Goal: Go to known website: Access a specific website the user already knows

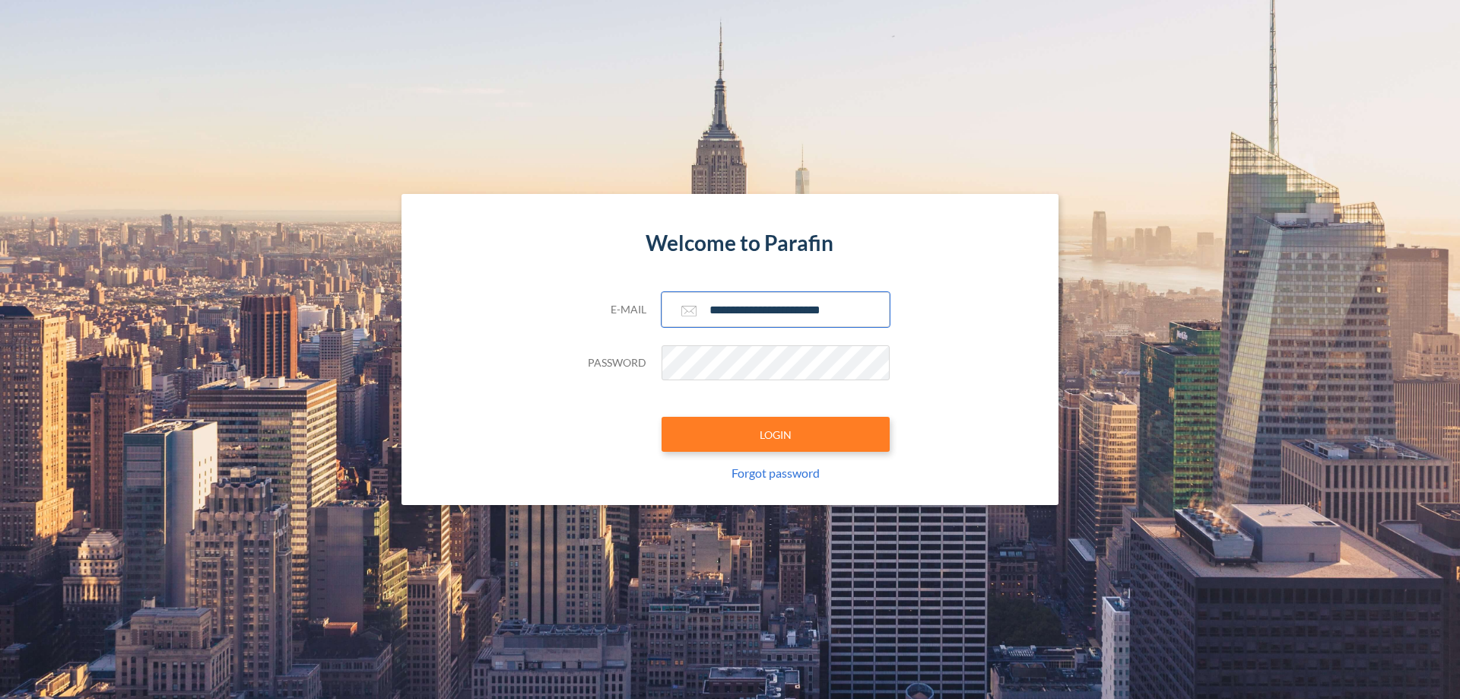
type input "**********"
click at [776, 434] on button "LOGIN" at bounding box center [776, 434] width 228 height 35
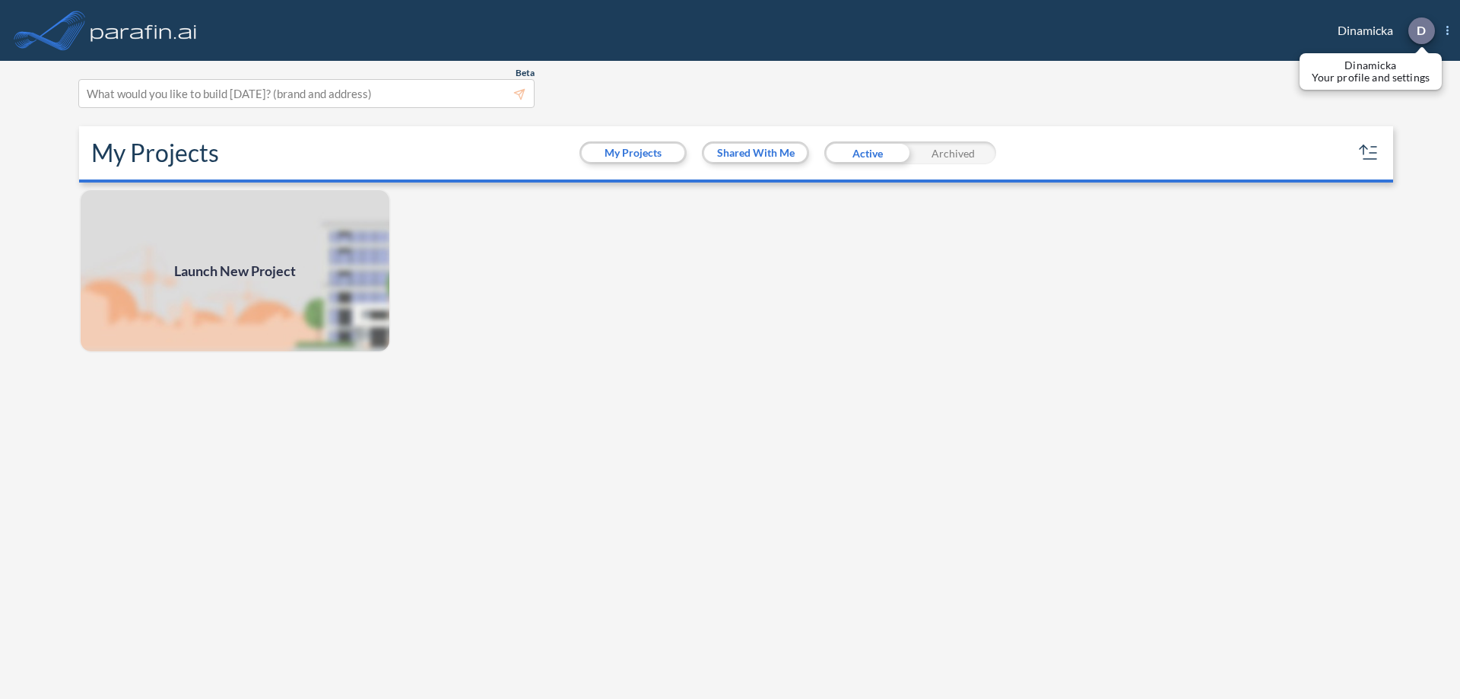
click at [1421, 30] on p "D" at bounding box center [1421, 31] width 9 height 14
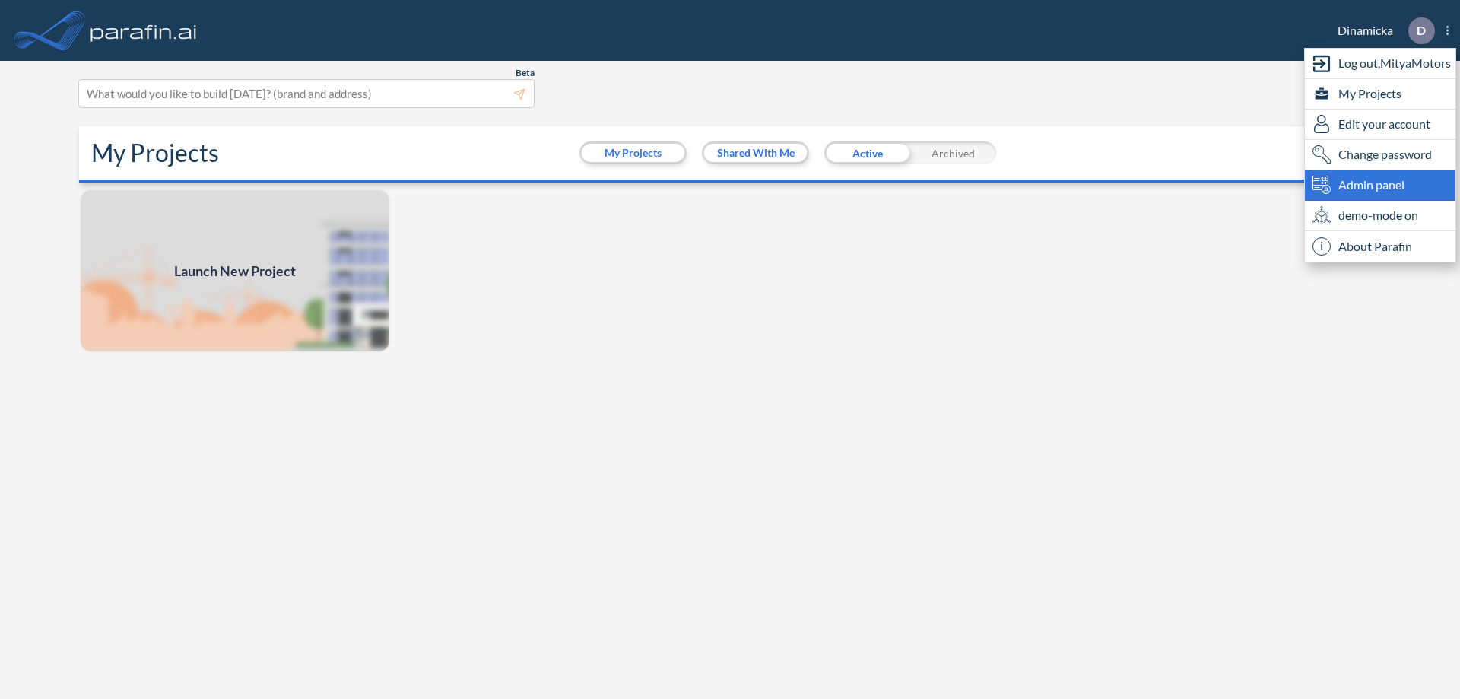
click at [1380, 185] on span "Admin panel" at bounding box center [1371, 185] width 66 height 18
